Goal: Transaction & Acquisition: Purchase product/service

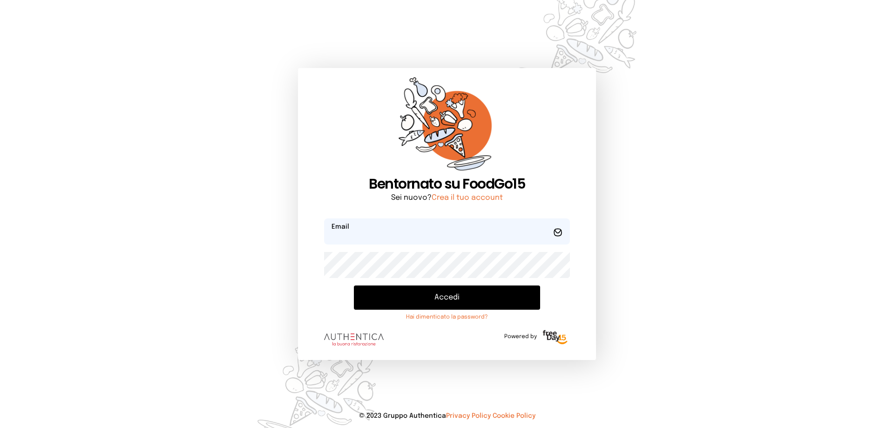
click at [377, 227] on input "email" at bounding box center [447, 231] width 246 height 26
type input "**********"
click at [354, 285] on button "Accedi" at bounding box center [447, 297] width 186 height 24
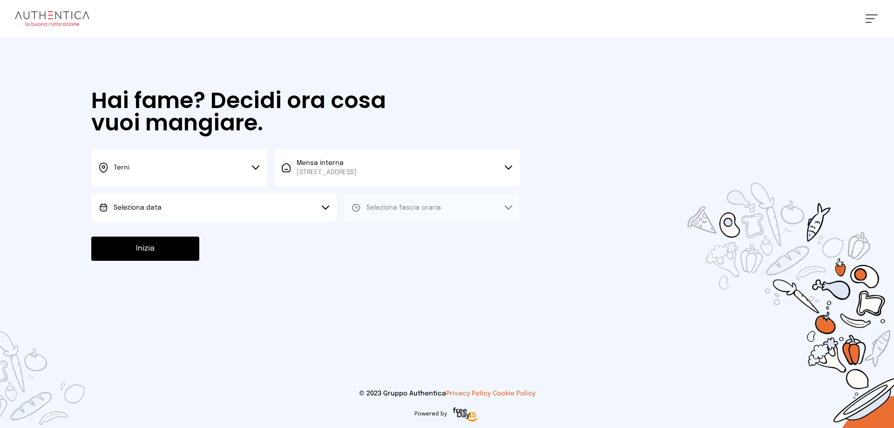
click at [218, 209] on button "Seleziona data" at bounding box center [213, 208] width 245 height 28
click at [159, 234] on span "[DATE], [DATE]" at bounding box center [137, 233] width 46 height 9
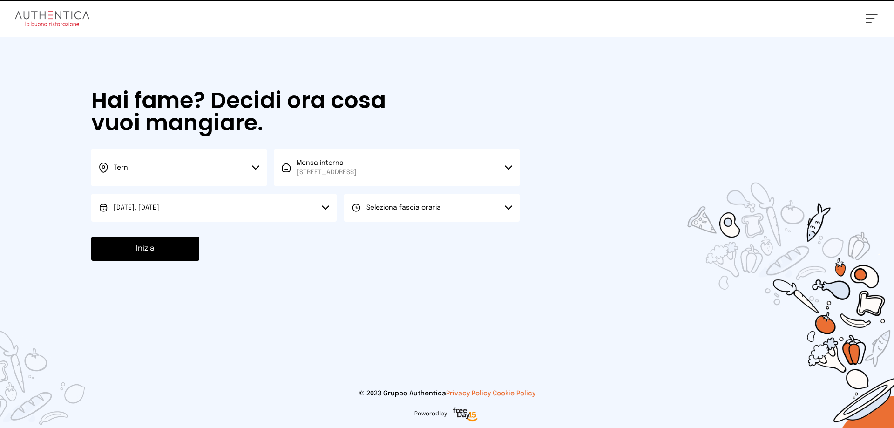
click at [423, 205] on span "Seleziona fascia oraria" at bounding box center [403, 207] width 74 height 7
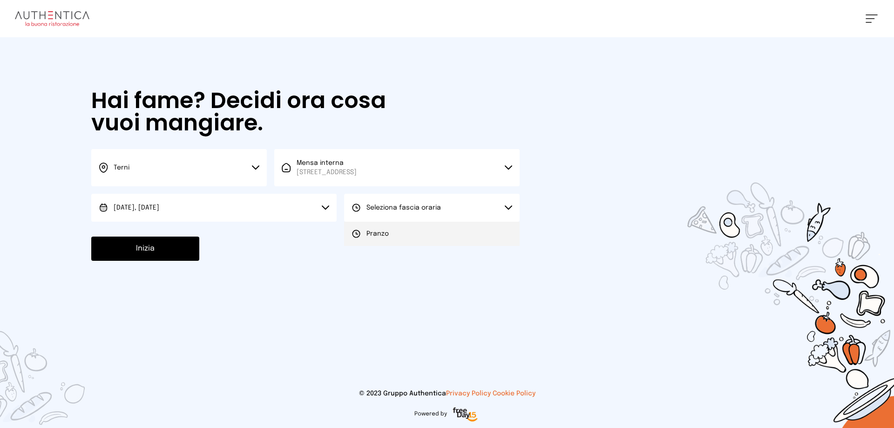
click at [385, 239] on li "Pranzo" at bounding box center [432, 234] width 176 height 24
click at [153, 247] on button "Inizia" at bounding box center [145, 248] width 108 height 24
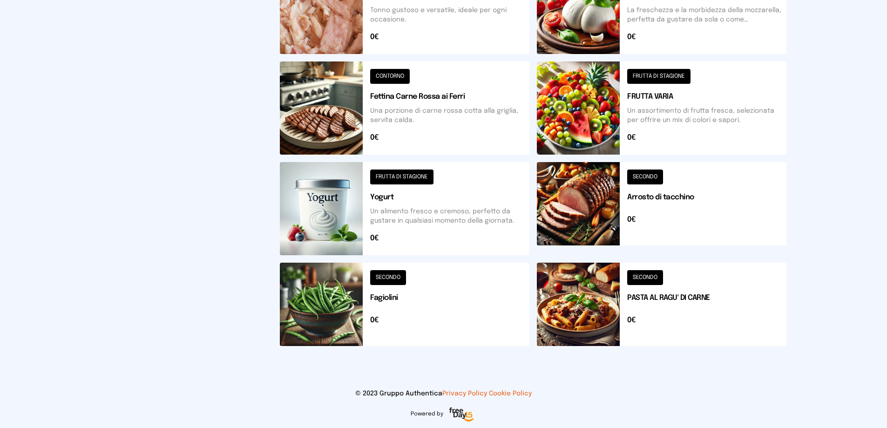
scroll to position [194, 0]
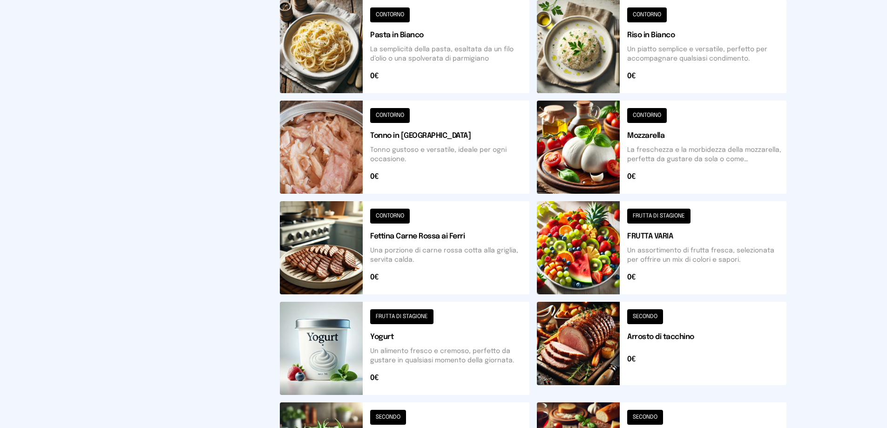
click at [584, 38] on button at bounding box center [662, 46] width 250 height 93
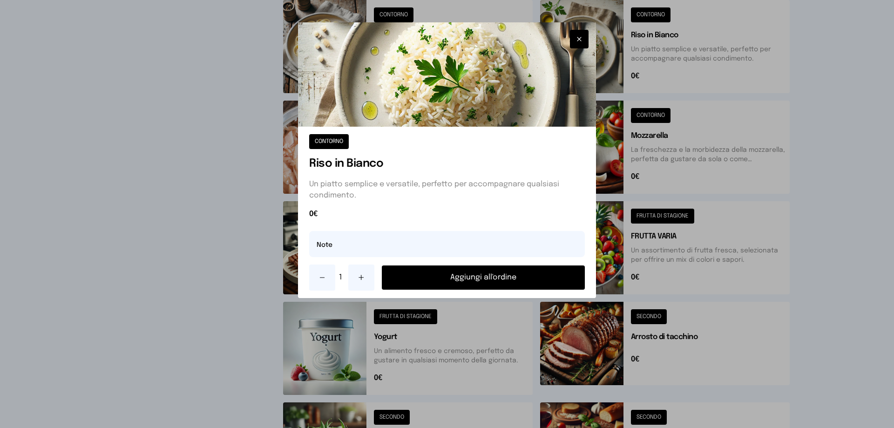
click at [507, 270] on button "Aggiungi all'ordine" at bounding box center [483, 277] width 203 height 24
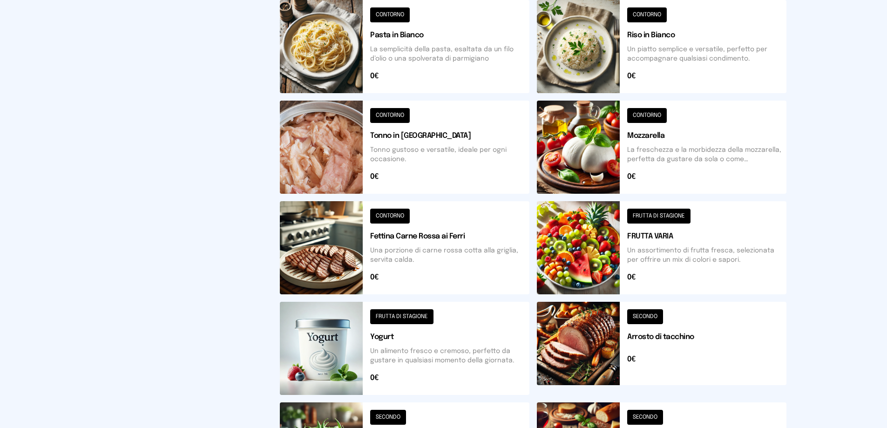
click at [569, 340] on button at bounding box center [662, 348] width 250 height 93
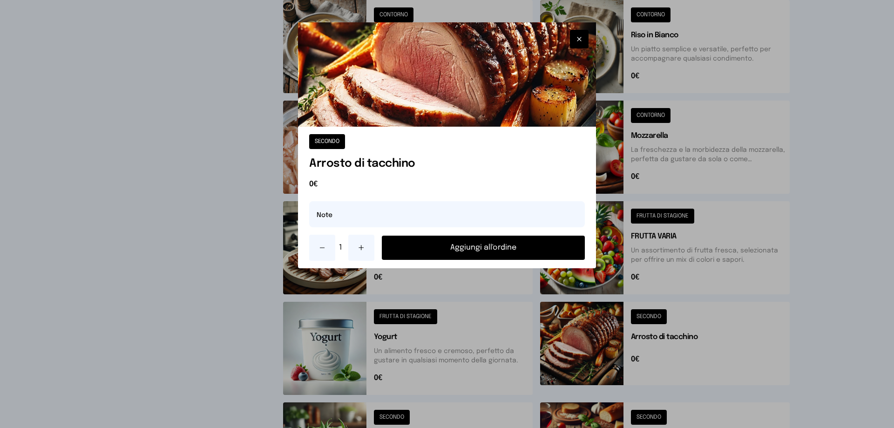
click at [493, 251] on button "Aggiungi all'ordine" at bounding box center [483, 248] width 203 height 24
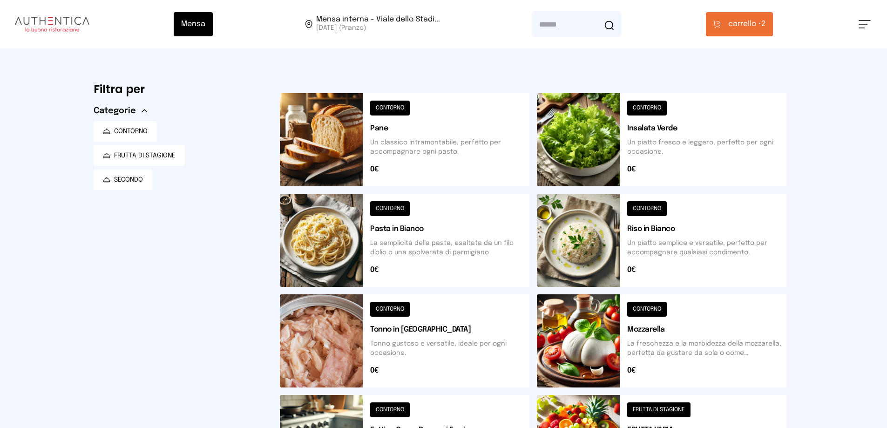
scroll to position [233, 0]
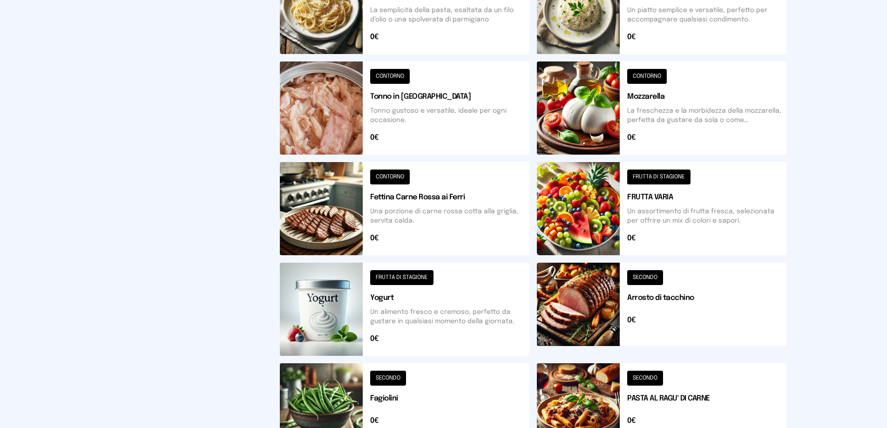
click at [560, 206] on button at bounding box center [662, 208] width 250 height 93
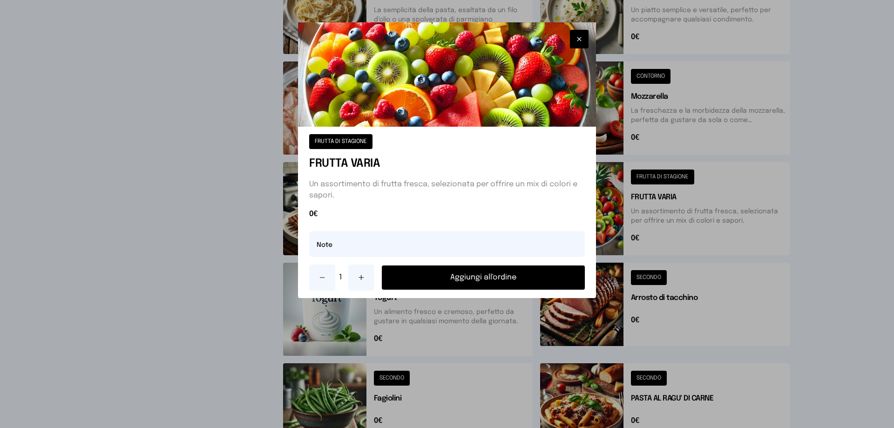
click at [524, 282] on button "Aggiungi all'ordine" at bounding box center [483, 277] width 203 height 24
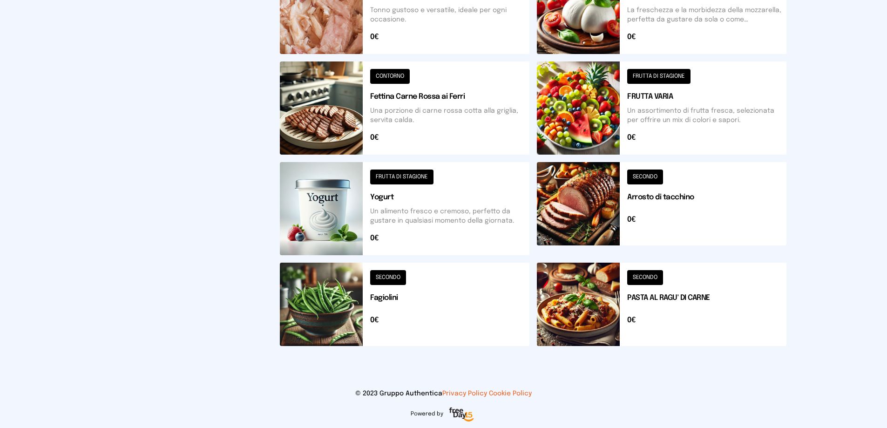
scroll to position [287, 0]
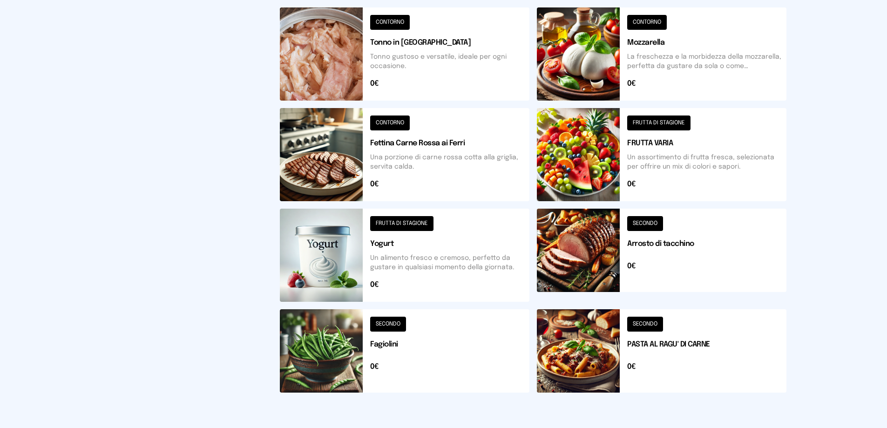
click at [347, 264] on button at bounding box center [405, 255] width 250 height 93
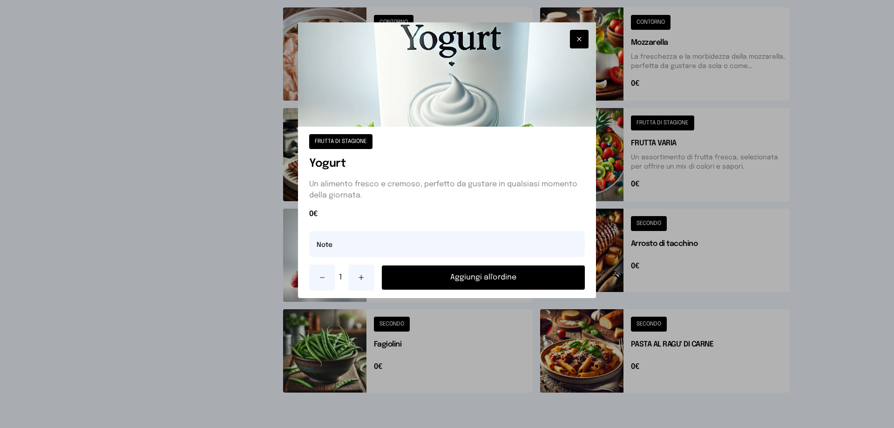
click at [479, 281] on button "Aggiungi all'ordine" at bounding box center [483, 277] width 203 height 24
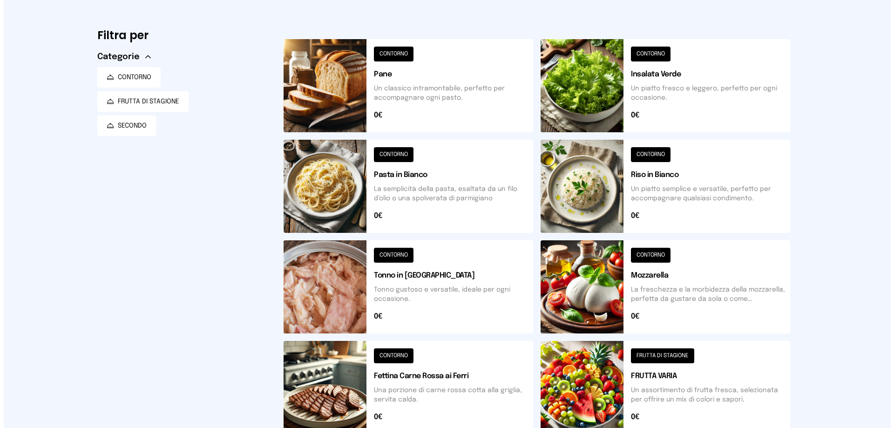
scroll to position [0, 0]
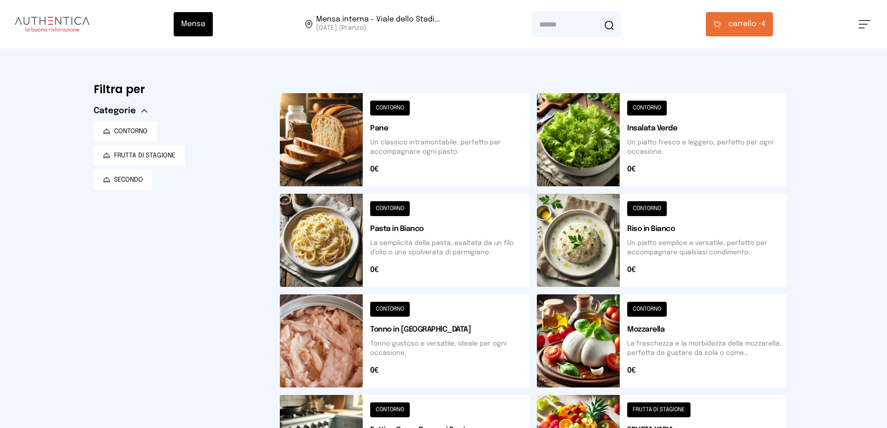
click at [743, 20] on span "carrello •" at bounding box center [744, 24] width 33 height 11
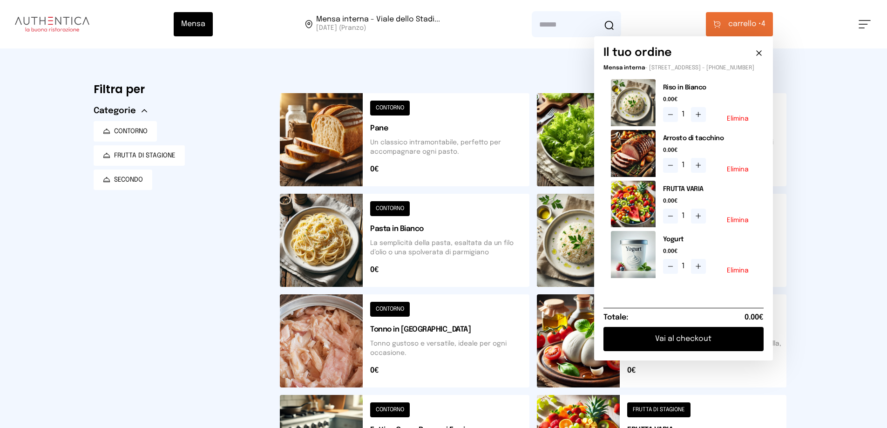
click at [666, 348] on button "Vai al checkout" at bounding box center [683, 339] width 160 height 24
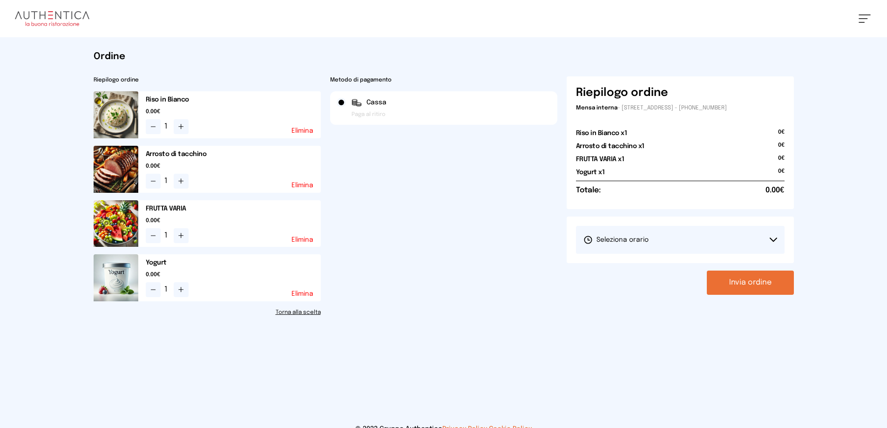
click at [662, 230] on button "Seleziona orario" at bounding box center [680, 240] width 209 height 28
click at [651, 263] on span "1° Turno (13:00 - 15:00)" at bounding box center [618, 265] width 70 height 9
click at [747, 285] on button "Invia ordine" at bounding box center [750, 282] width 87 height 24
